Goal: Ask a question

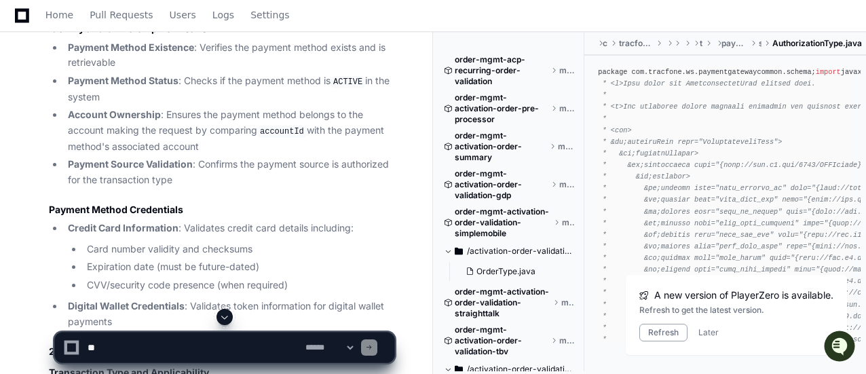
click at [229, 314] on span at bounding box center [224, 316] width 11 height 11
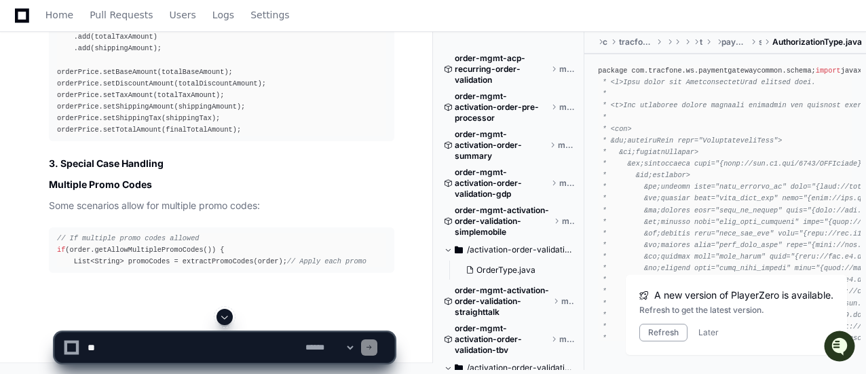
scroll to position [34425, 0]
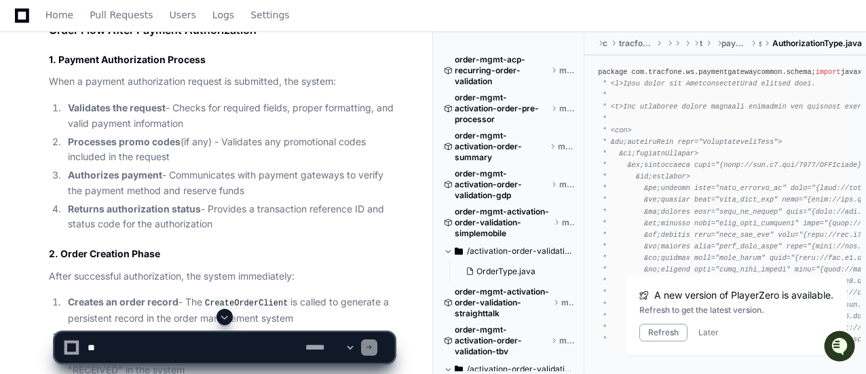
scroll to position [6551, 0]
